Goal: Use online tool/utility: Use online tool/utility

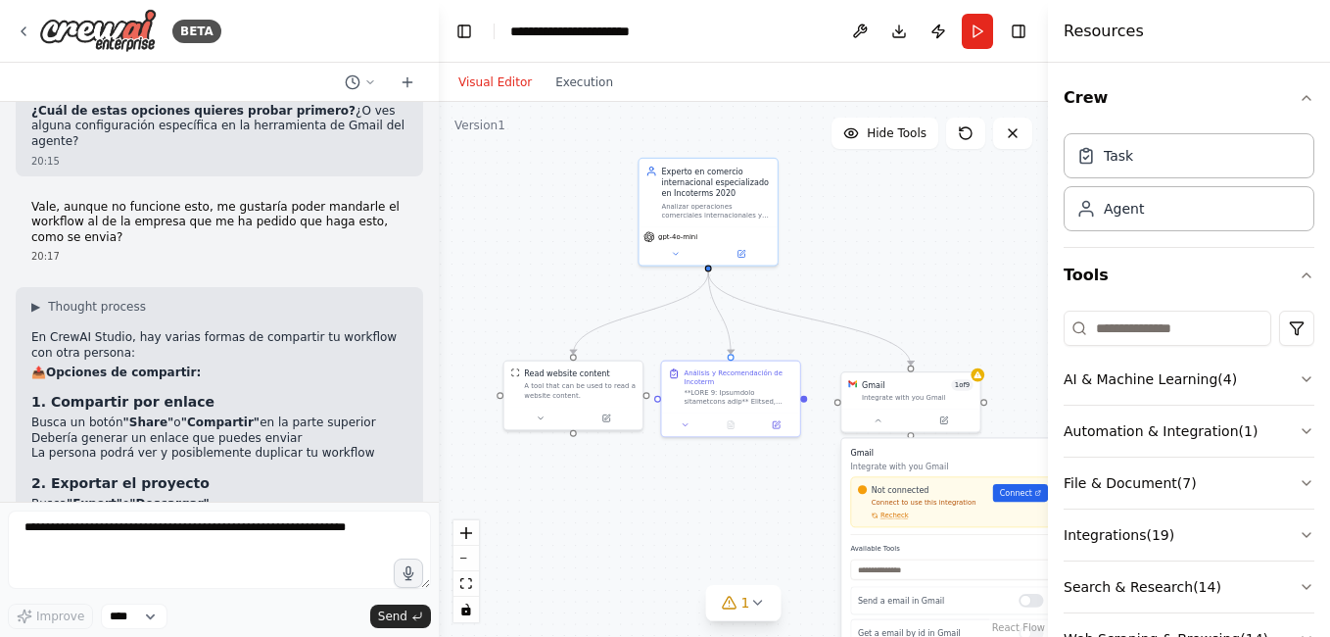
drag, startPoint x: 992, startPoint y: 313, endPoint x: 956, endPoint y: 276, distance: 51.9
click at [956, 276] on div ".deletable-edge-delete-btn { width: 20px; height: 20px; border: 0px solid #ffff…" at bounding box center [743, 369] width 609 height 535
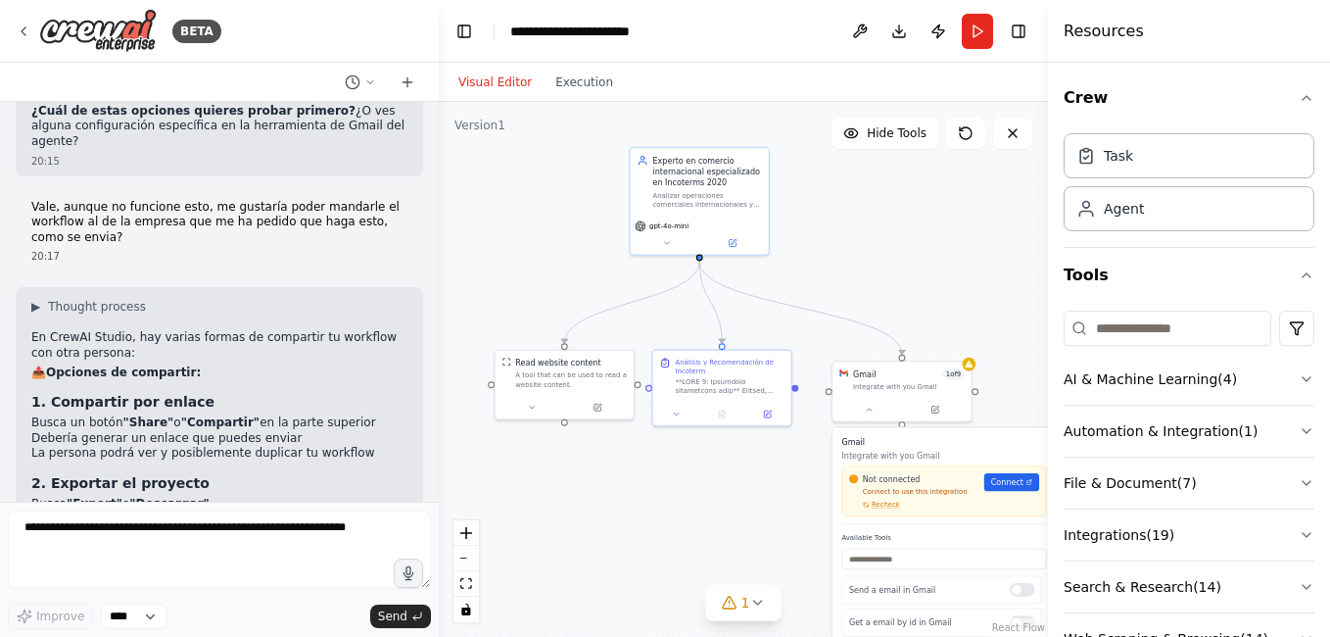
drag, startPoint x: 1009, startPoint y: 381, endPoint x: 876, endPoint y: 417, distance: 138.0
click at [912, 273] on div ".deletable-edge-delete-btn { width: 20px; height: 20px; border: 0px solid #ffff…" at bounding box center [743, 369] width 609 height 535
click at [914, 296] on div ".deletable-edge-delete-btn { width: 20px; height: 20px; border: 0px solid #ffff…" at bounding box center [743, 369] width 609 height 535
click at [876, 533] on div "Available Tools Send a email in Gmail Get a email by id in Gmail Search for a e…" at bounding box center [943, 639] width 205 height 212
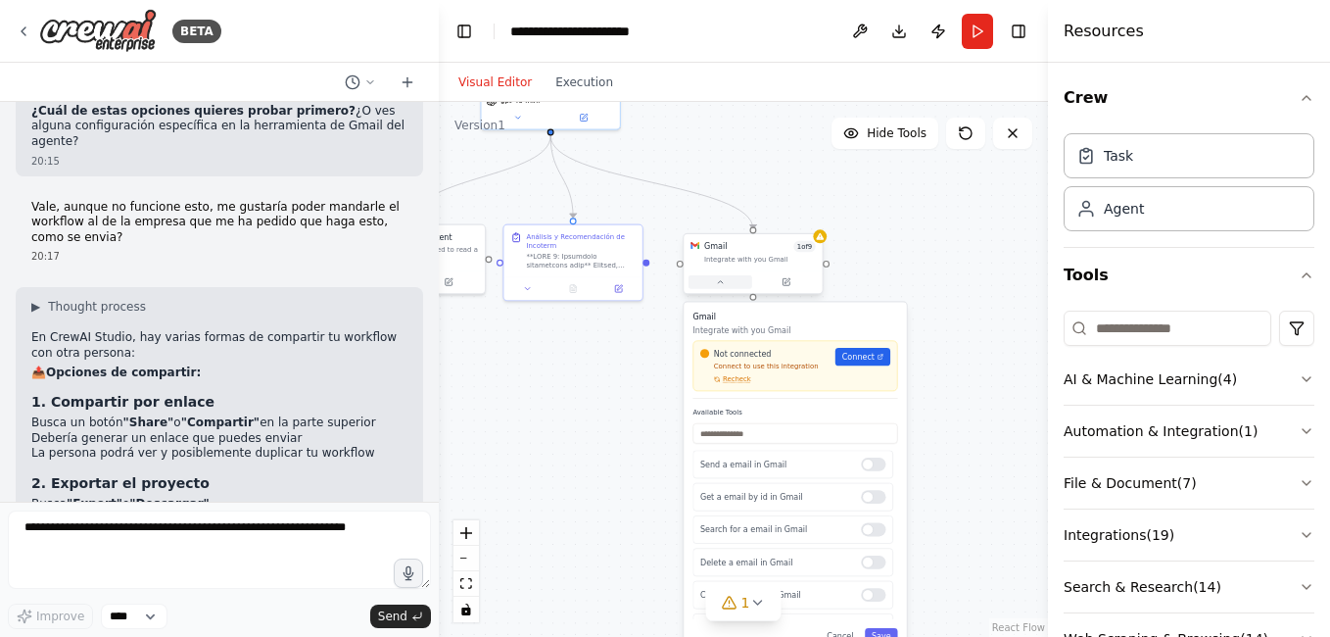
click at [725, 287] on button at bounding box center [721, 282] width 64 height 14
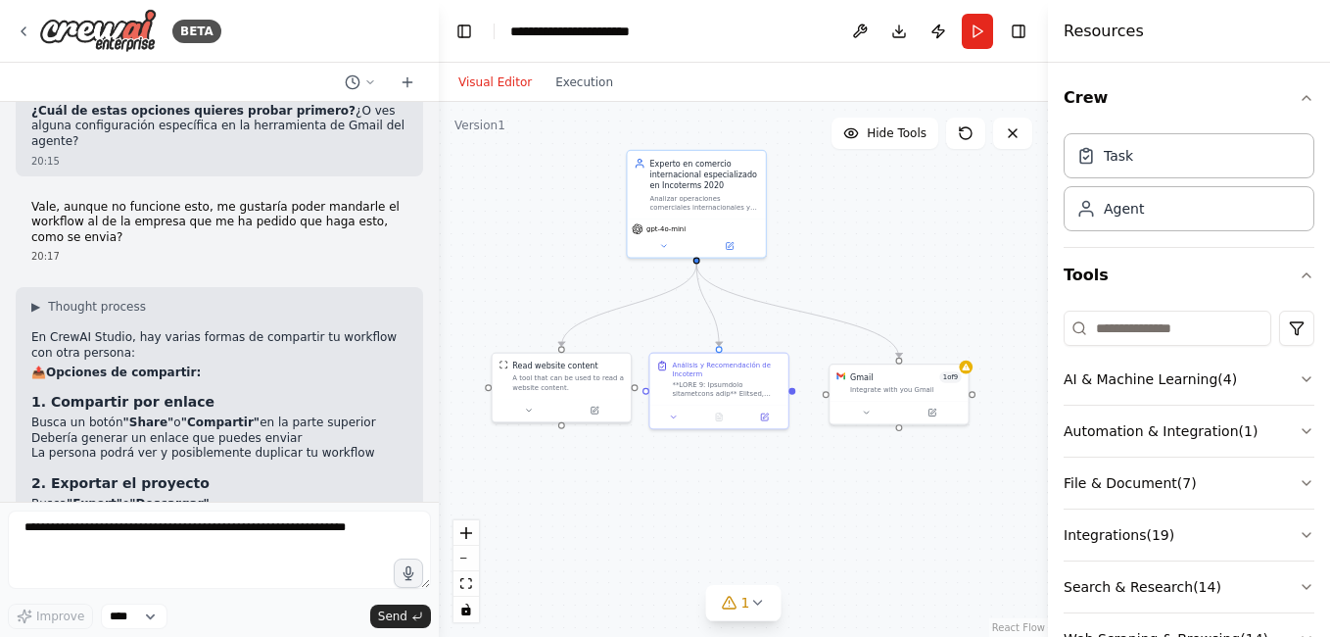
drag, startPoint x: 902, startPoint y: 363, endPoint x: 1022, endPoint y: 466, distance: 157.7
click at [1022, 466] on div ".deletable-edge-delete-btn { width: 20px; height: 20px; border: 0px solid #ffff…" at bounding box center [743, 369] width 609 height 535
click at [1020, 38] on button "Toggle Right Sidebar" at bounding box center [1018, 31] width 27 height 27
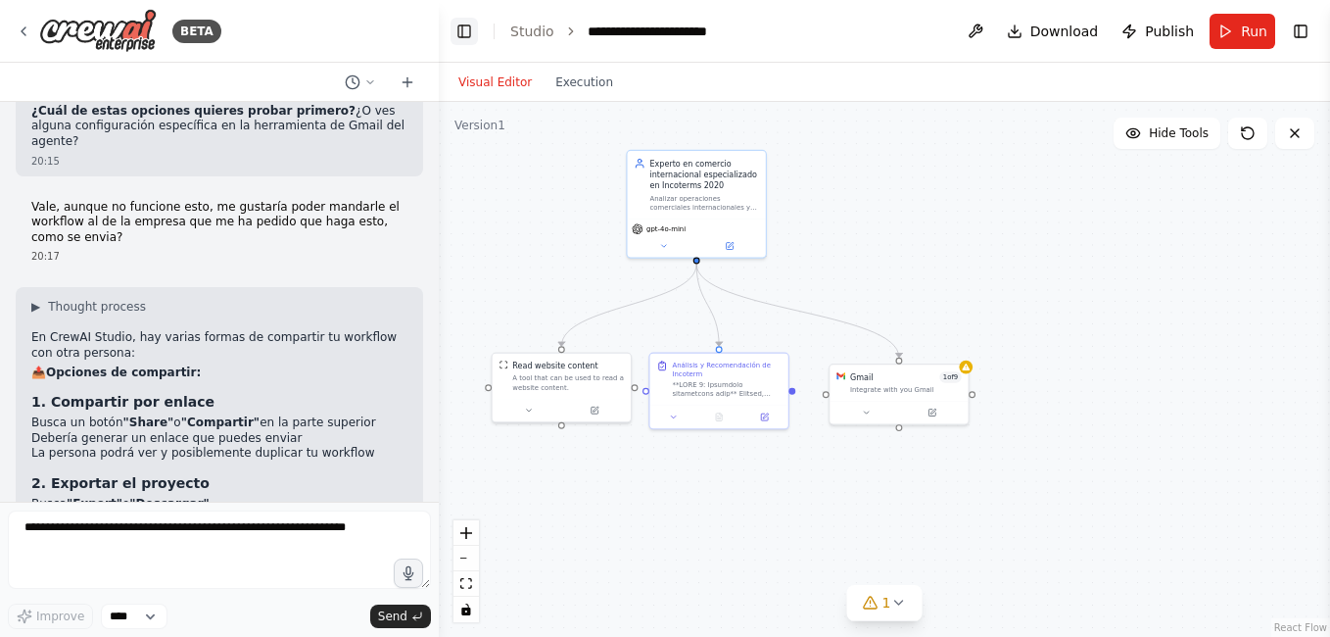
click at [458, 39] on button "Toggle Left Sidebar" at bounding box center [464, 31] width 27 height 27
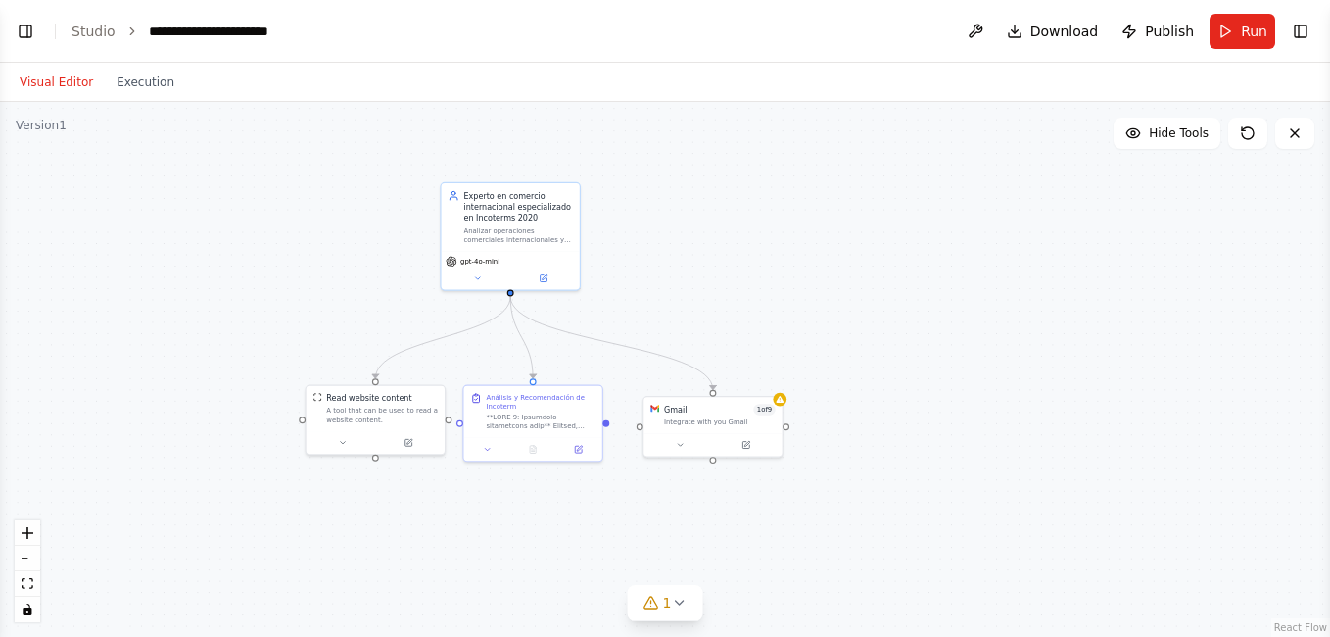
drag, startPoint x: 794, startPoint y: 310, endPoint x: 923, endPoint y: 294, distance: 129.3
click at [922, 294] on div ".deletable-edge-delete-btn { width: 20px; height: 20px; border: 0px solid #ffff…" at bounding box center [665, 369] width 1330 height 535
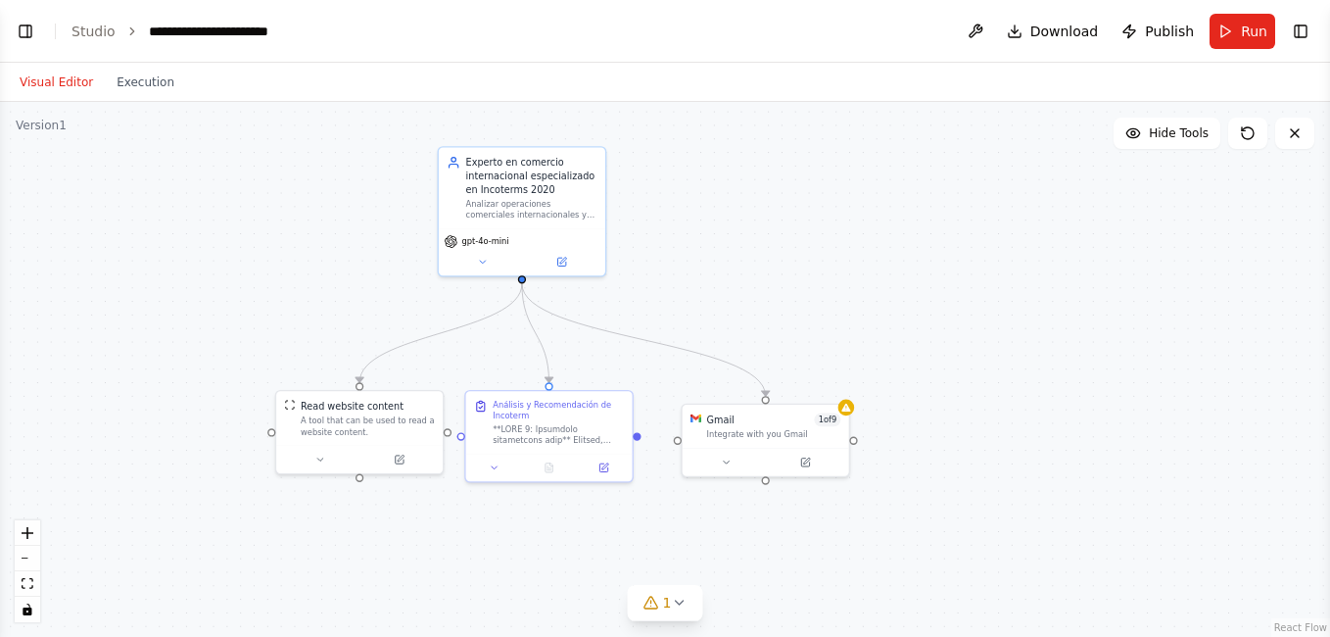
drag, startPoint x: 754, startPoint y: 319, endPoint x: 837, endPoint y: 306, distance: 84.4
click at [832, 310] on div ".deletable-edge-delete-btn { width: 20px; height: 20px; border: 0px solid #ffff…" at bounding box center [665, 369] width 1330 height 535
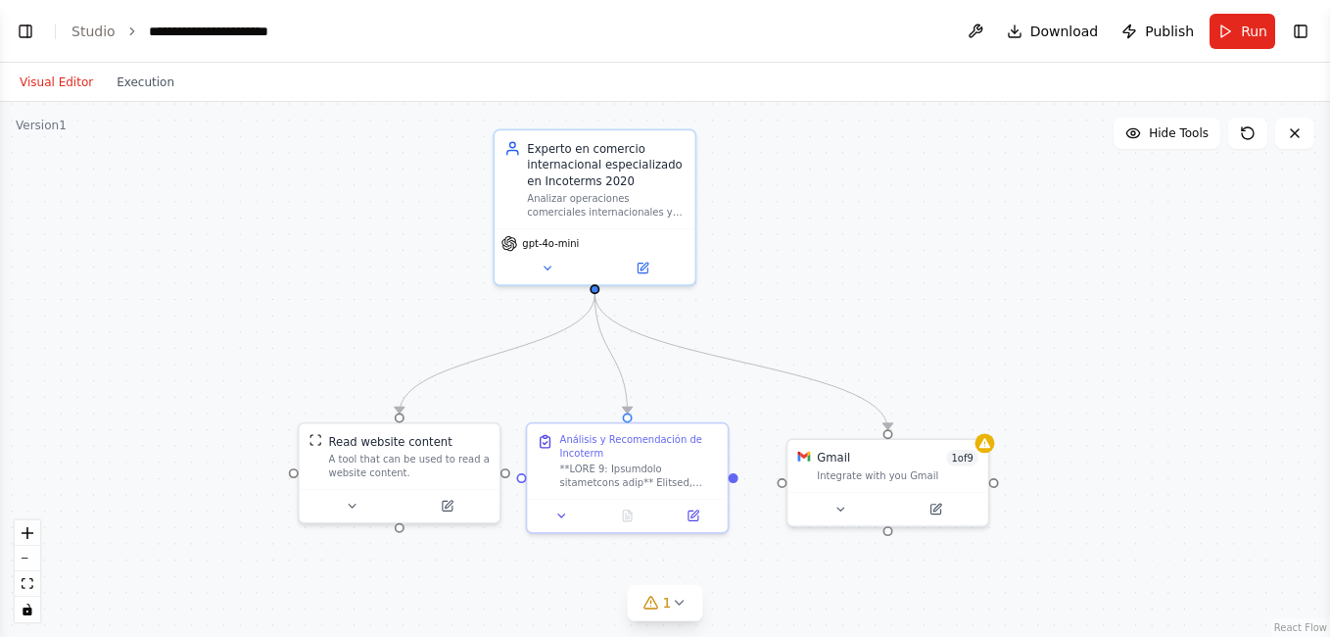
drag, startPoint x: 794, startPoint y: 301, endPoint x: 869, endPoint y: 320, distance: 77.0
click at [869, 320] on div ".deletable-edge-delete-btn { width: 20px; height: 20px; border: 0px solid #ffff…" at bounding box center [665, 369] width 1330 height 535
